Goal: Find specific page/section: Find specific page/section

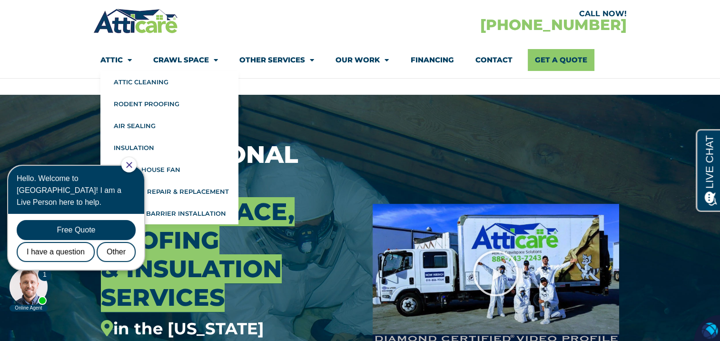
scroll to position [48, 0]
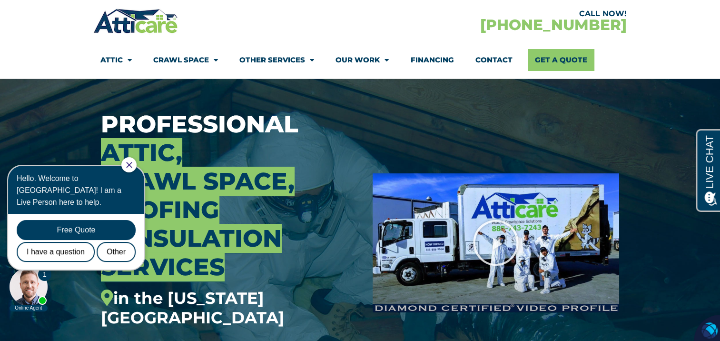
click at [132, 165] on icon "Close Chat" at bounding box center [129, 165] width 6 height 6
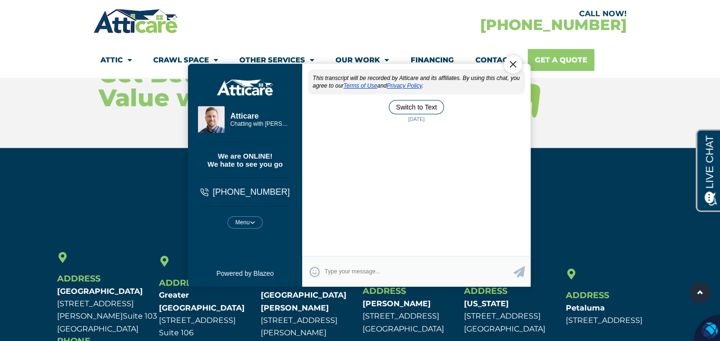
scroll to position [0, 0]
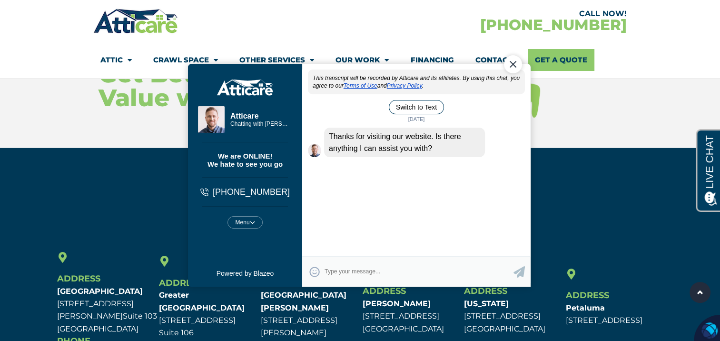
click at [511, 64] on div "Close Chat" at bounding box center [513, 64] width 18 height 18
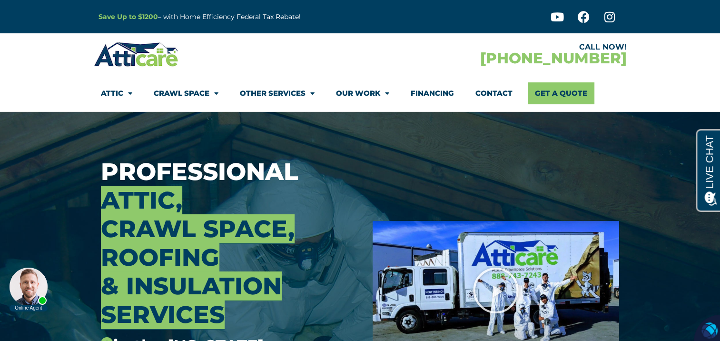
click at [496, 92] on link "Contact" at bounding box center [494, 93] width 37 height 22
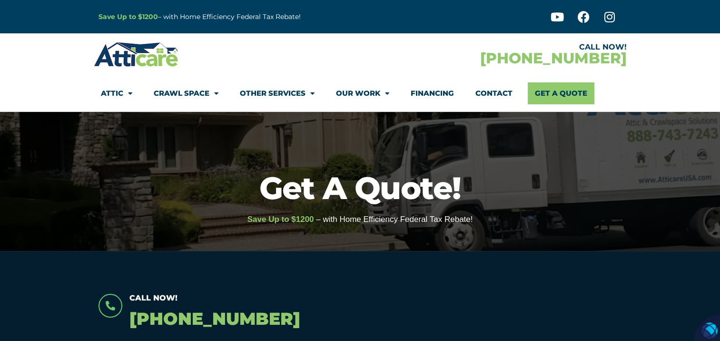
click at [432, 90] on link "Financing" at bounding box center [432, 93] width 43 height 22
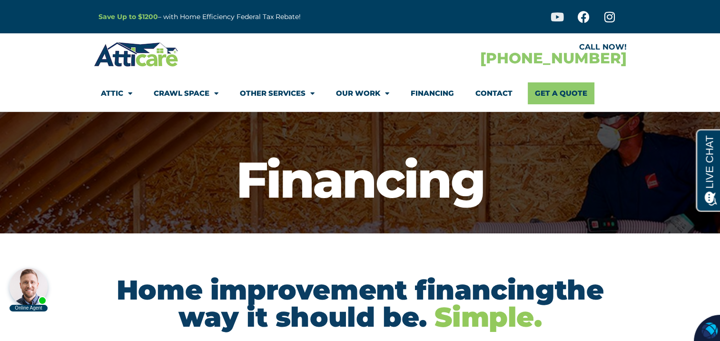
click at [556, 15] on icon at bounding box center [558, 17] width 12 height 12
